Goal: Find specific page/section: Find specific page/section

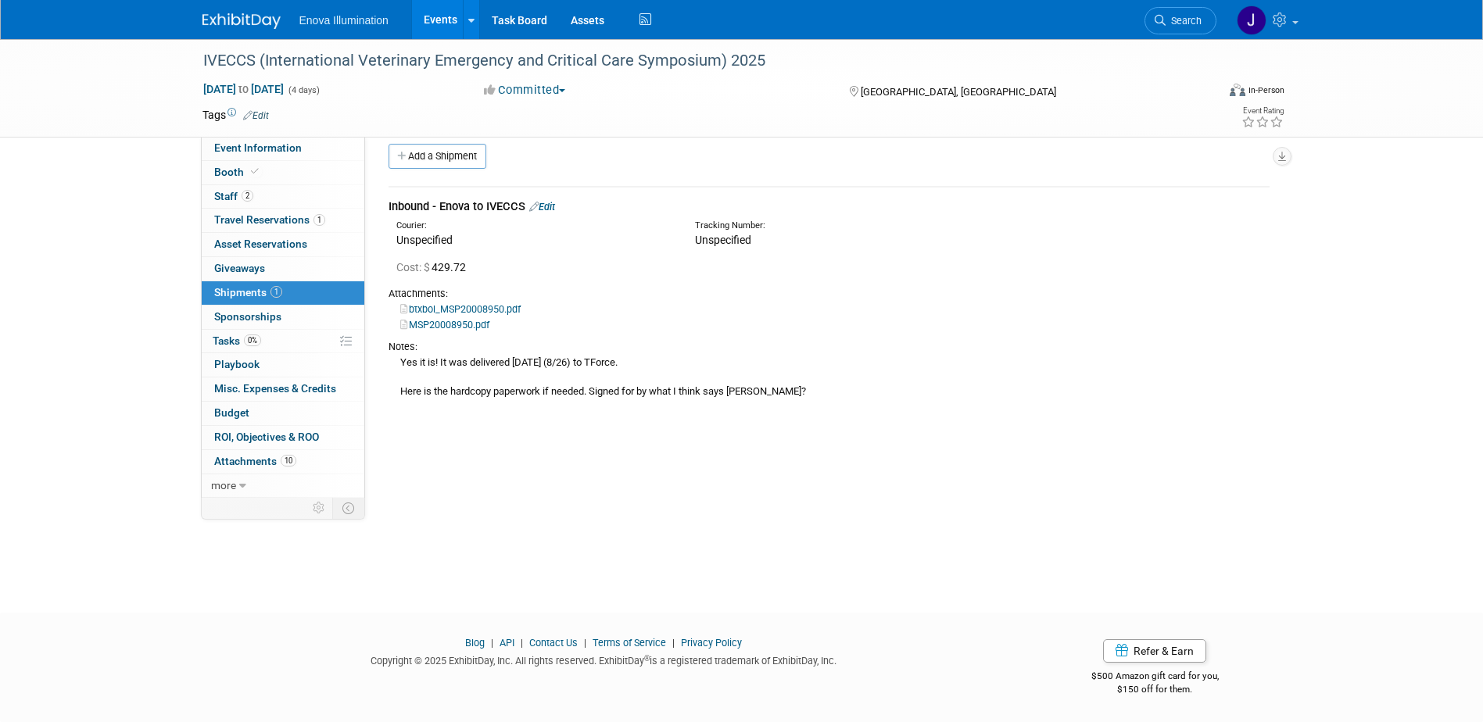
click at [255, 31] on div "Enova Illumination Events Add Event Bulk Upload Events Shareable Event Boards R…" at bounding box center [741, 19] width 1079 height 39
click at [253, 22] on img at bounding box center [241, 21] width 78 height 16
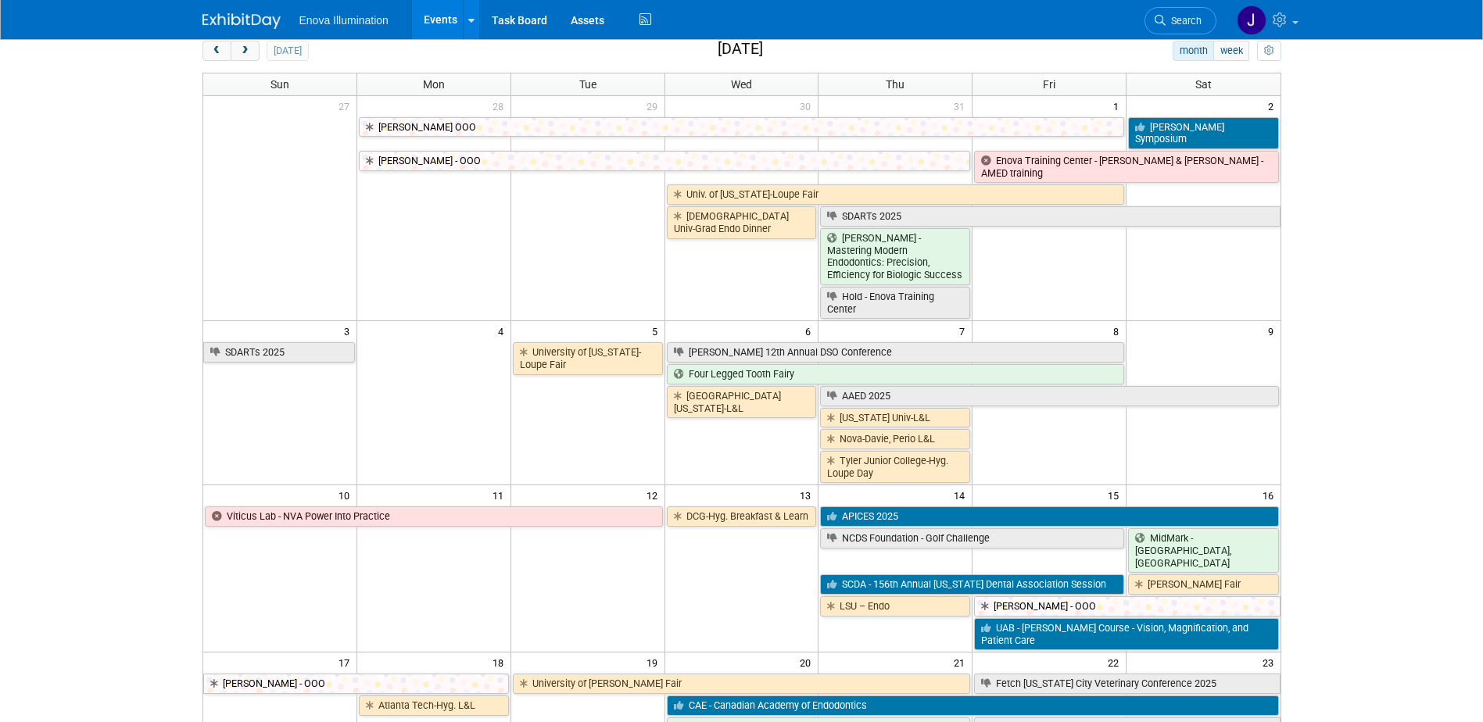
scroll to position [78, 0]
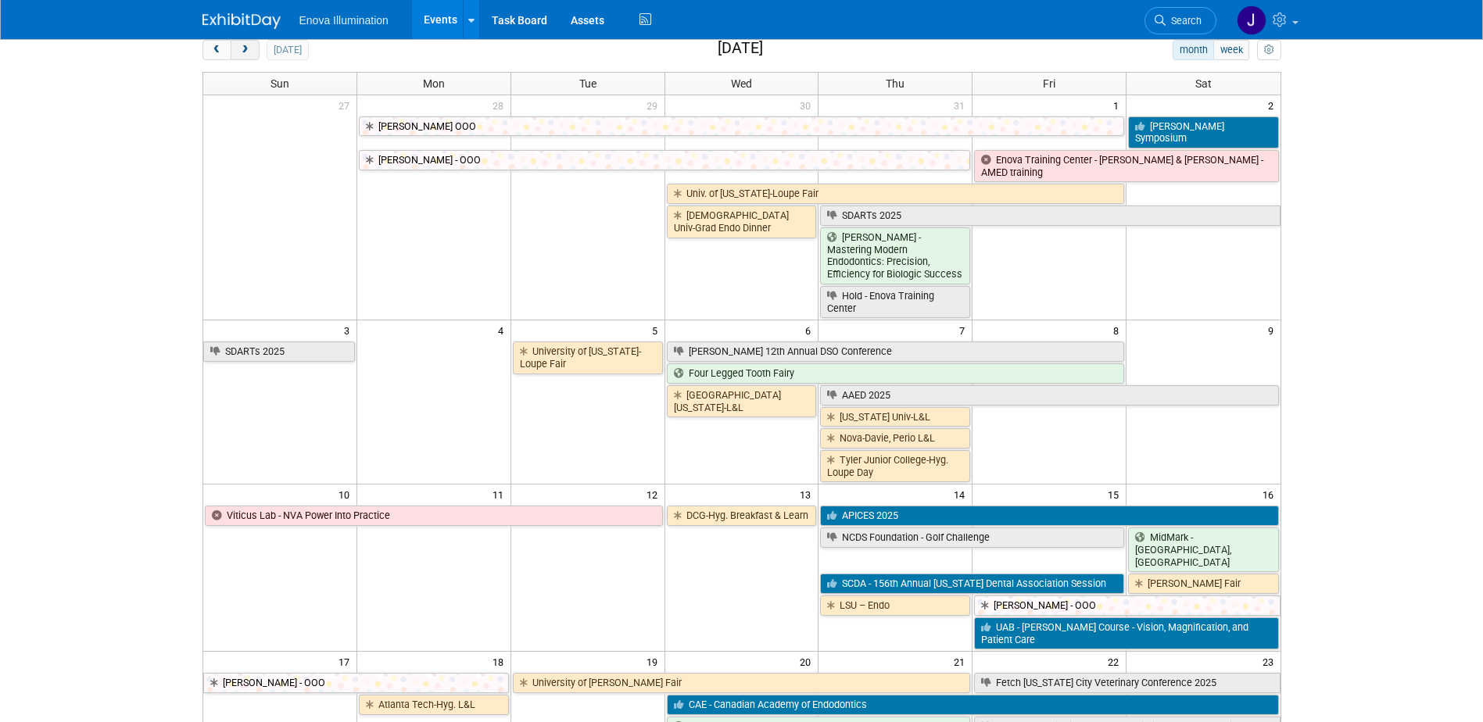
click at [242, 52] on span "next" at bounding box center [245, 50] width 12 height 10
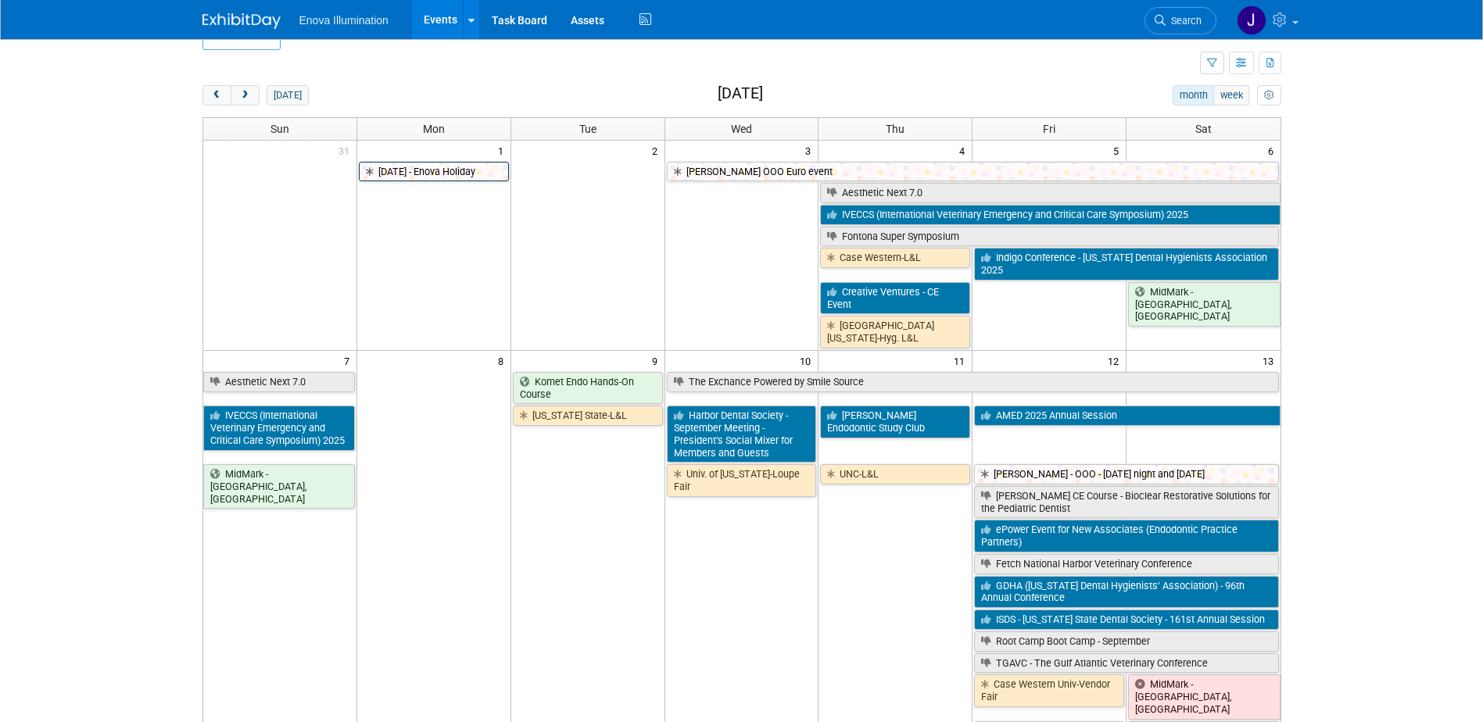
scroll to position [0, 0]
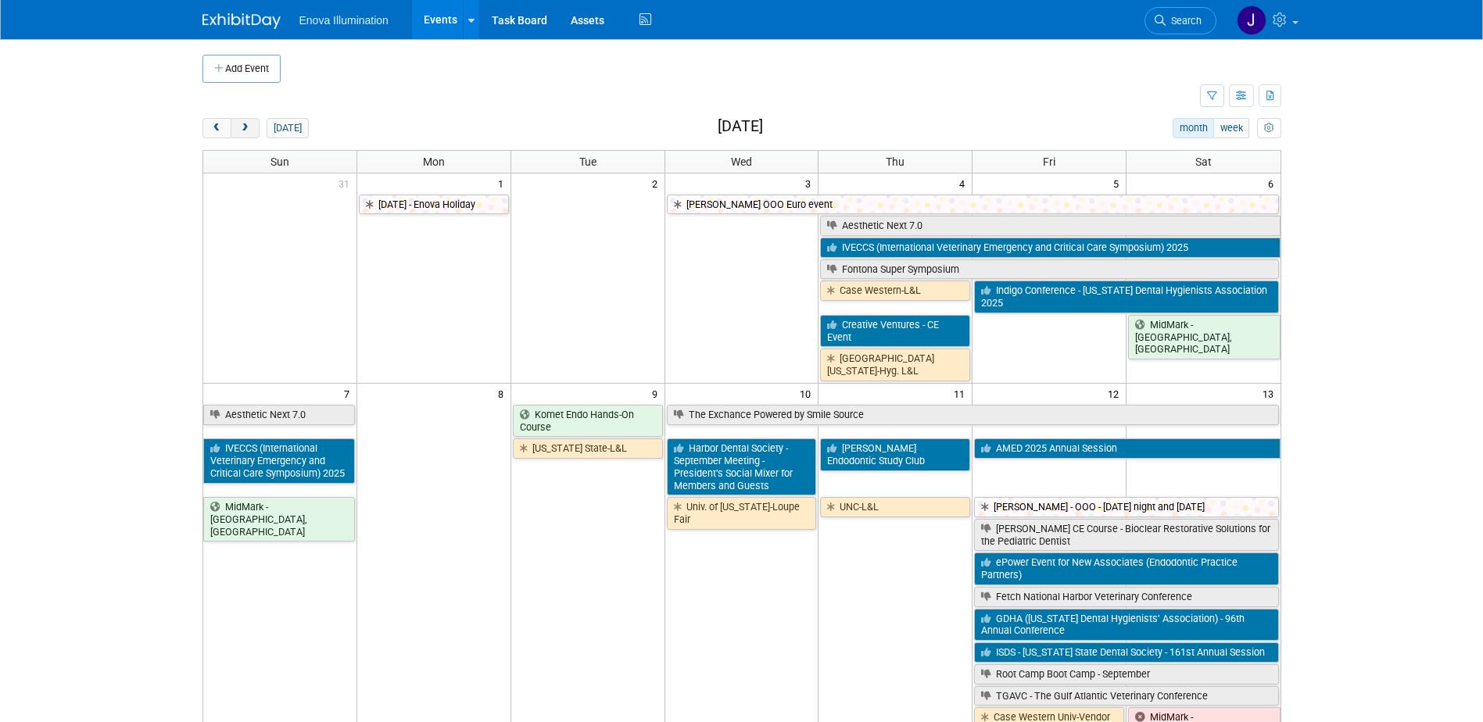
click at [243, 130] on span "next" at bounding box center [245, 128] width 12 height 10
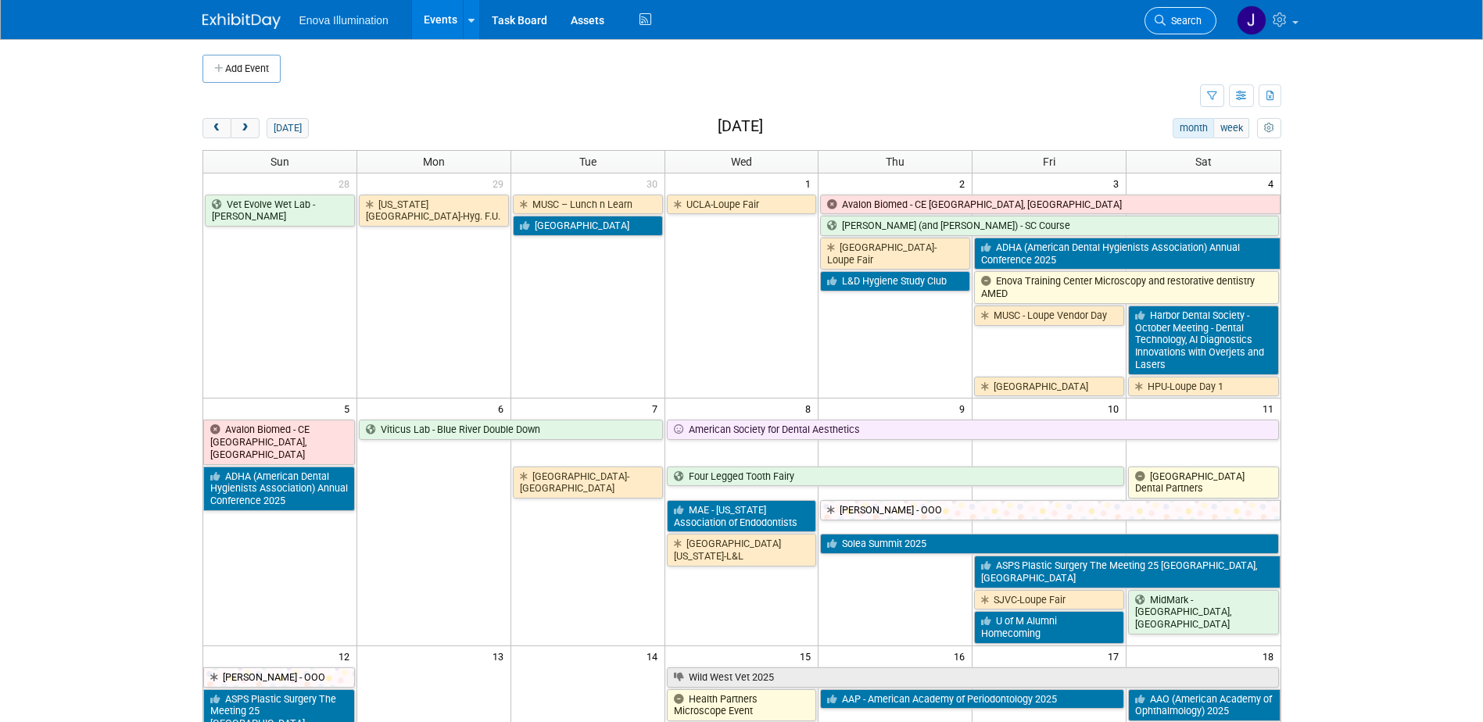
click at [1179, 20] on span "Search" at bounding box center [1183, 21] width 36 height 12
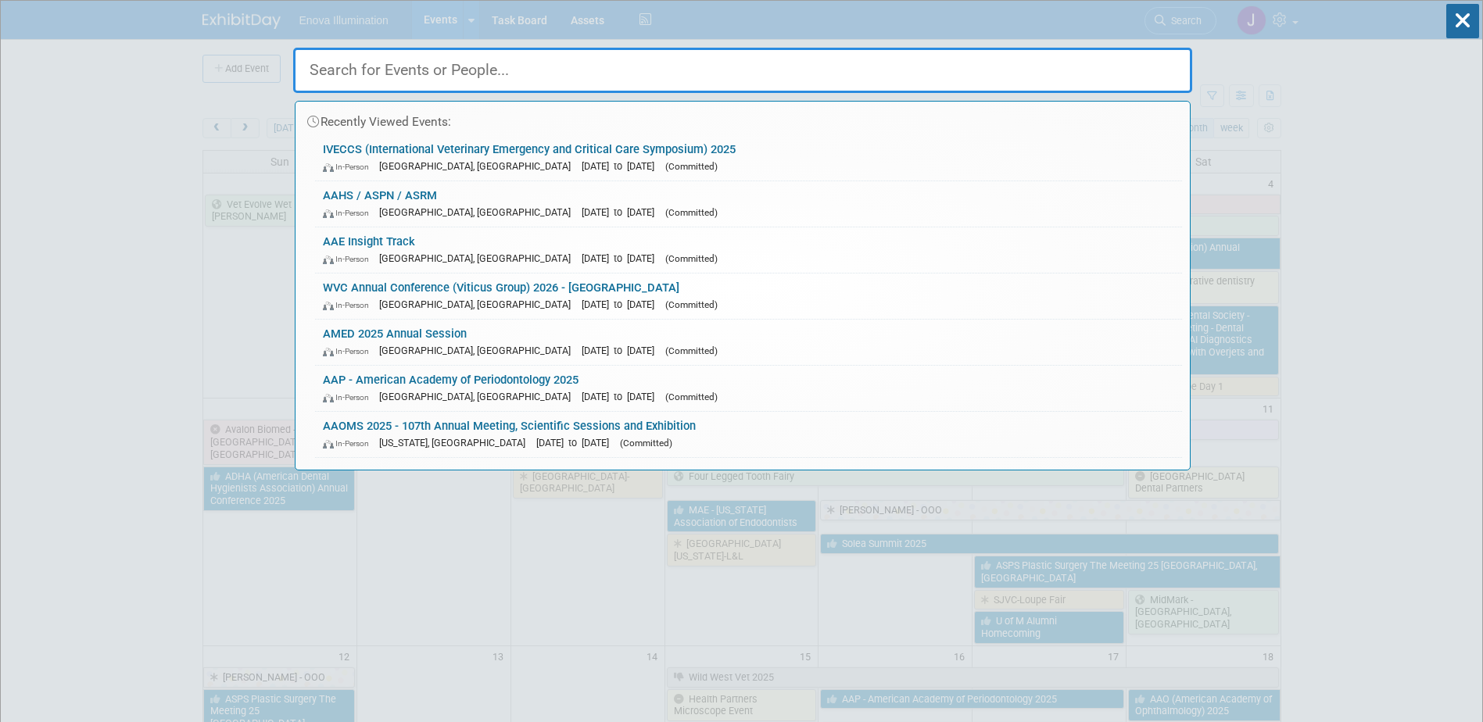
click at [1040, 62] on input "text" at bounding box center [742, 70] width 899 height 45
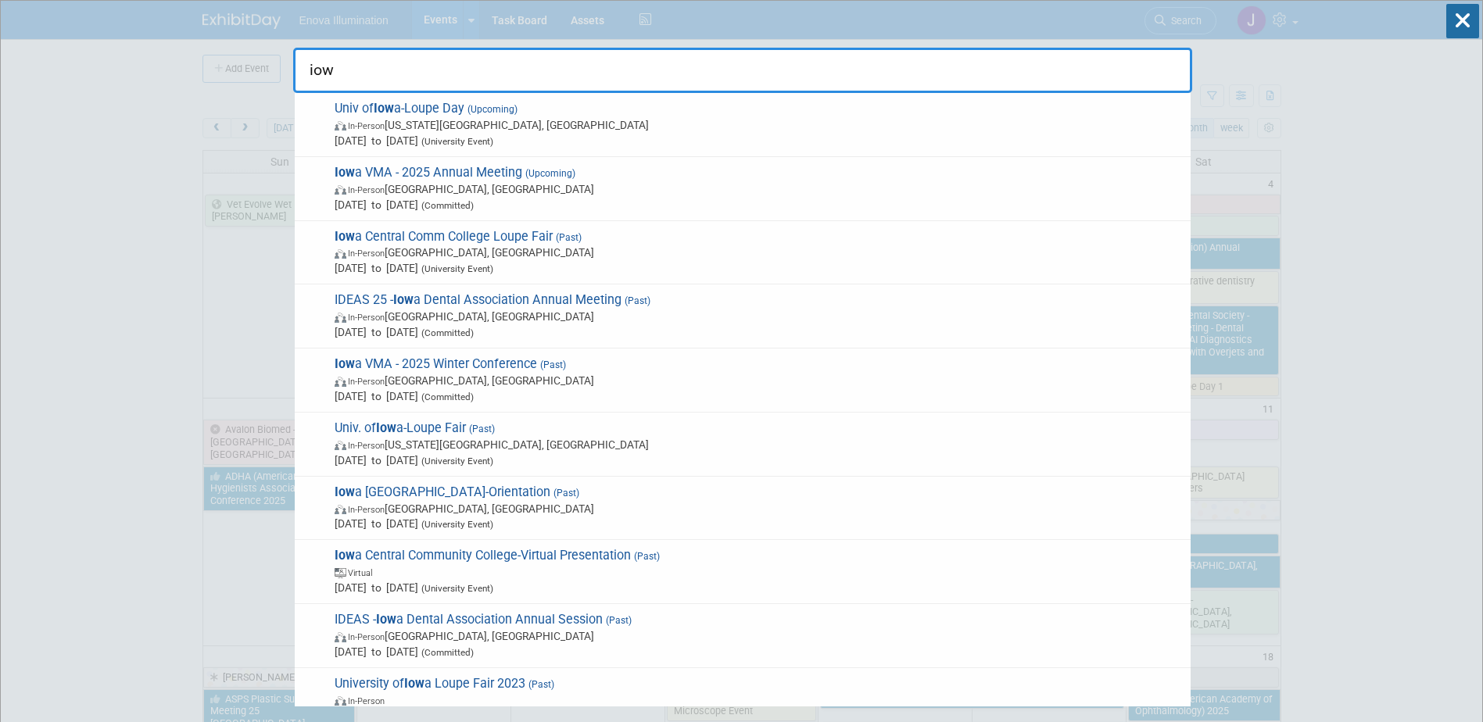
type input "iow"
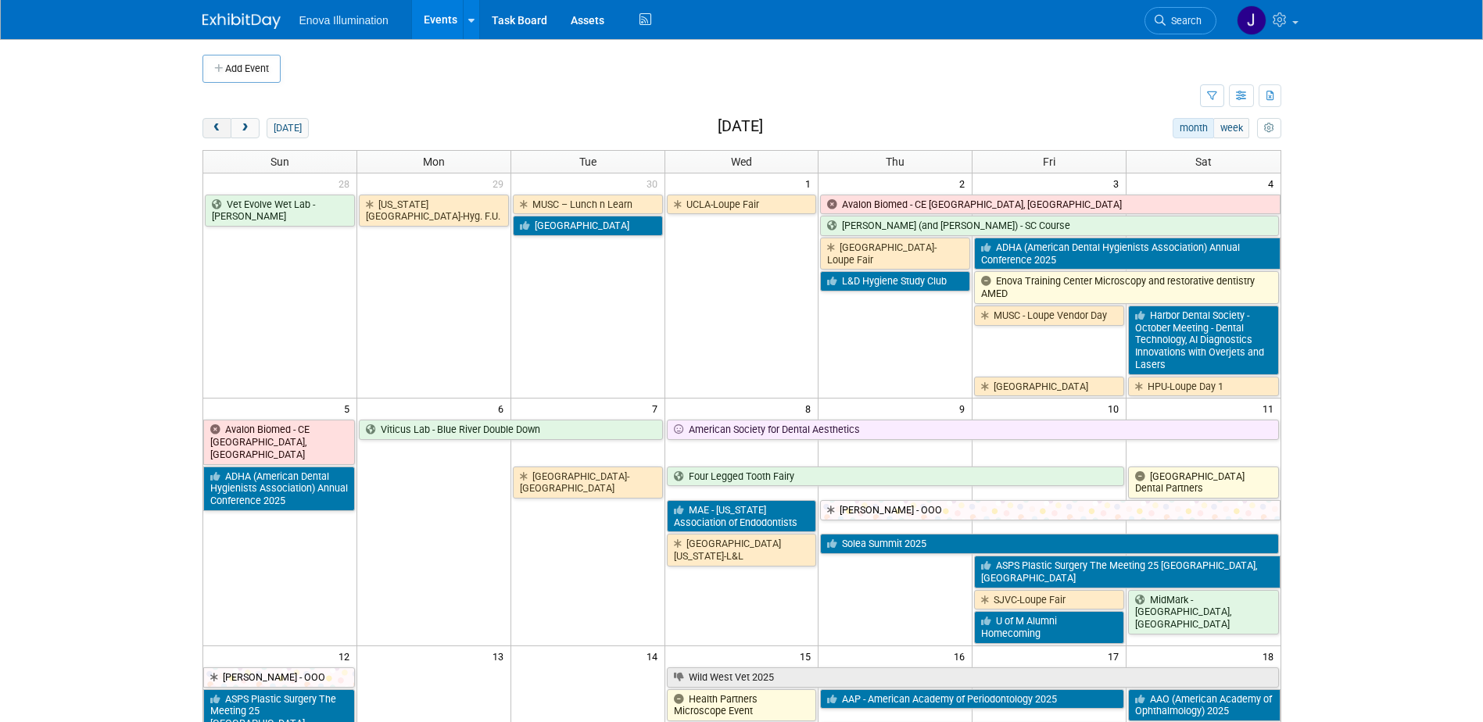
click at [214, 127] on span "prev" at bounding box center [217, 128] width 12 height 10
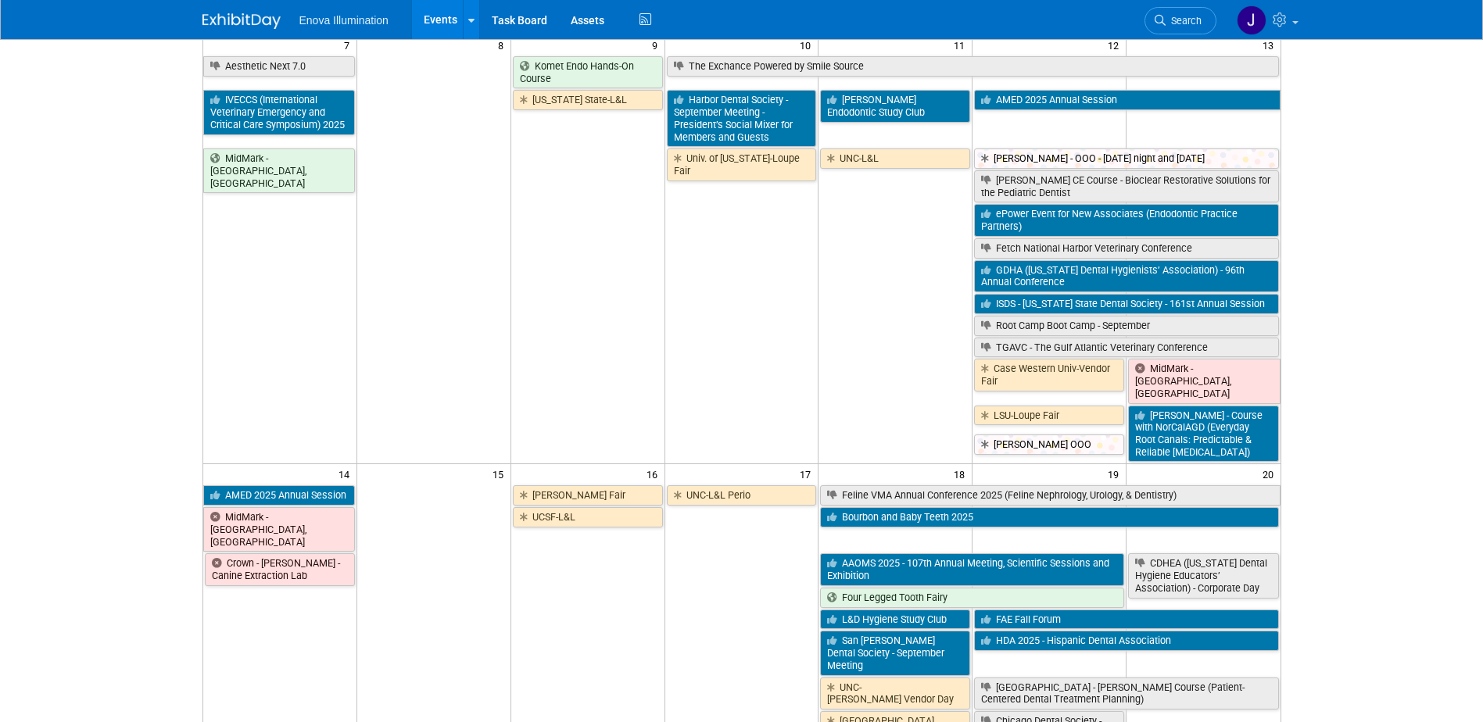
scroll to position [313, 0]
